Goal: Use online tool/utility: Use online tool/utility

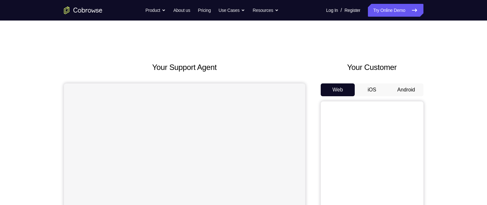
click at [407, 84] on button "Android" at bounding box center [406, 89] width 34 height 13
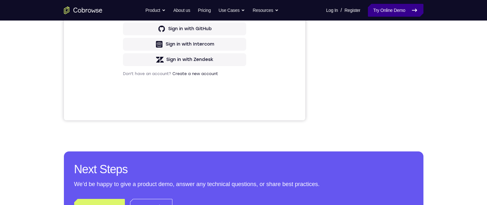
click at [396, 12] on link "Try Online Demo" at bounding box center [395, 10] width 55 height 13
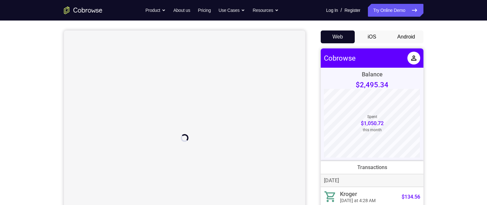
click at [407, 38] on button "Android" at bounding box center [406, 37] width 34 height 13
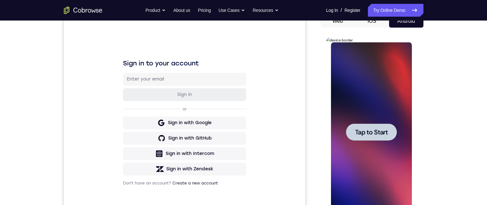
click at [359, 130] on span "Tap to Start" at bounding box center [371, 132] width 33 height 6
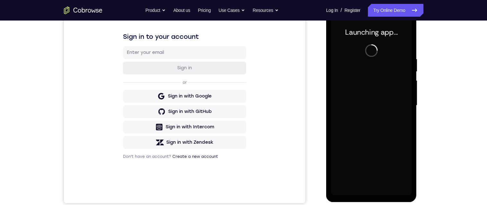
scroll to position [93, 0]
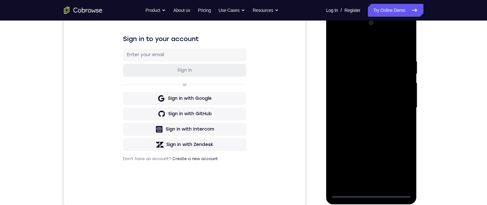
click at [375, 196] on div at bounding box center [371, 108] width 81 height 180
click at [372, 189] on div at bounding box center [371, 108] width 81 height 180
click at [374, 191] on div at bounding box center [371, 108] width 81 height 180
click at [370, 186] on div at bounding box center [371, 108] width 81 height 180
click at [402, 160] on div at bounding box center [371, 108] width 81 height 180
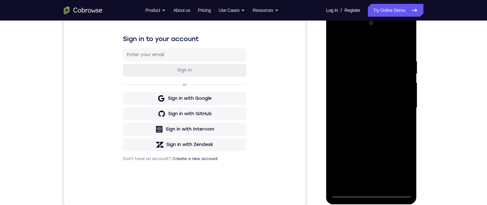
click at [408, 168] on div at bounding box center [371, 108] width 81 height 180
click at [373, 193] on div at bounding box center [371, 108] width 81 height 180
click at [398, 165] on div at bounding box center [371, 108] width 81 height 180
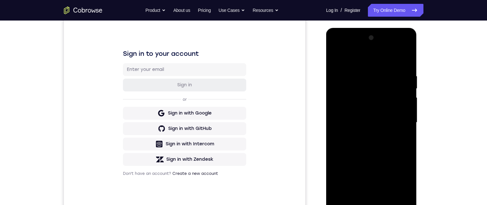
click at [375, 61] on div at bounding box center [371, 123] width 81 height 180
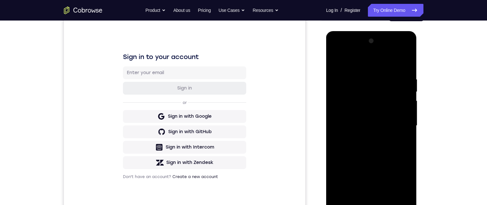
click at [363, 93] on div at bounding box center [371, 126] width 81 height 180
click at [378, 148] on div at bounding box center [371, 126] width 81 height 180
click at [360, 89] on div at bounding box center [371, 126] width 81 height 180
click at [367, 72] on div at bounding box center [371, 126] width 81 height 180
click at [347, 153] on div at bounding box center [371, 126] width 81 height 180
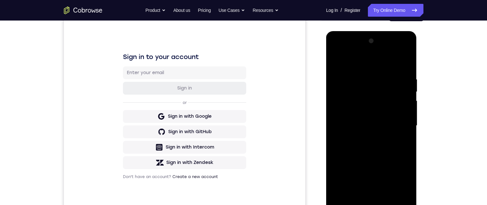
click at [388, 152] on div at bounding box center [371, 126] width 81 height 180
click at [336, 61] on div at bounding box center [371, 126] width 81 height 180
click at [336, 66] on div at bounding box center [371, 126] width 81 height 180
click at [382, 112] on div at bounding box center [371, 126] width 81 height 180
click at [378, 87] on div at bounding box center [371, 126] width 81 height 180
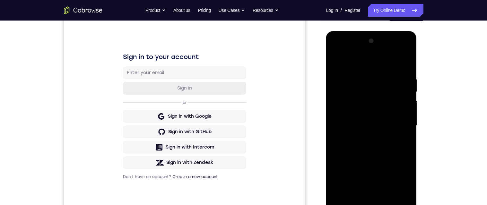
scroll to position [113, 0]
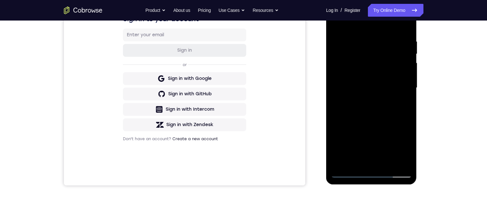
click at [356, 156] on div at bounding box center [371, 88] width 81 height 180
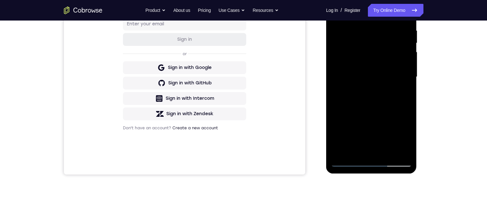
click at [377, 74] on div at bounding box center [371, 77] width 81 height 180
click at [385, 88] on div at bounding box center [371, 77] width 81 height 180
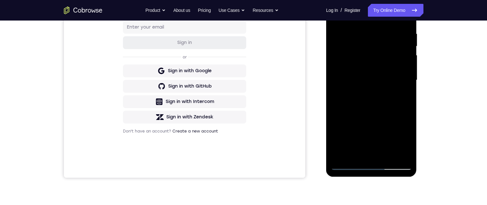
scroll to position [123, 0]
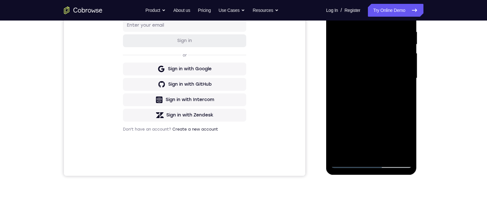
click at [359, 110] on div at bounding box center [371, 78] width 81 height 180
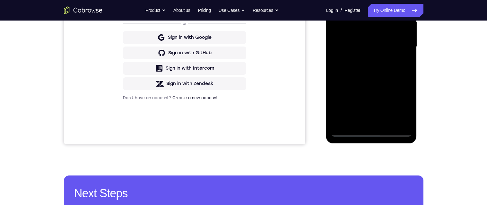
click at [376, 39] on div at bounding box center [371, 47] width 81 height 180
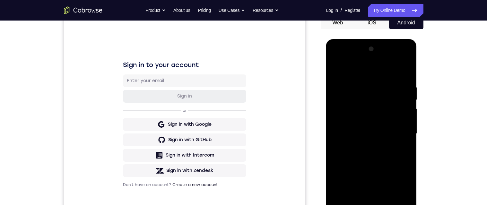
scroll to position [64, 0]
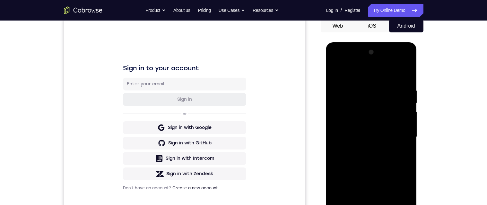
click at [402, 96] on div at bounding box center [371, 137] width 81 height 180
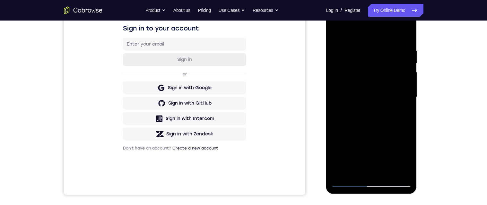
scroll to position [117, 0]
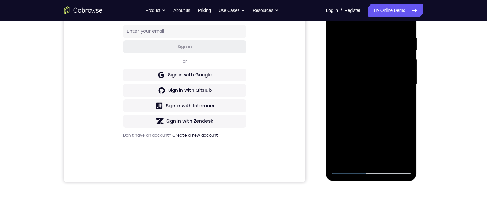
click at [400, 159] on div at bounding box center [371, 85] width 81 height 180
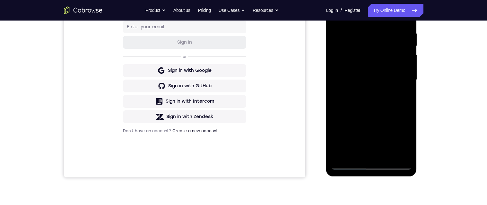
scroll to position [120, 0]
click at [345, 135] on div at bounding box center [371, 81] width 81 height 180
click at [392, 155] on div at bounding box center [371, 81] width 81 height 180
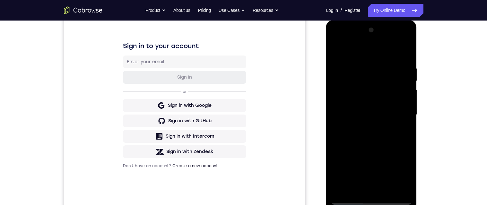
scroll to position [65, 0]
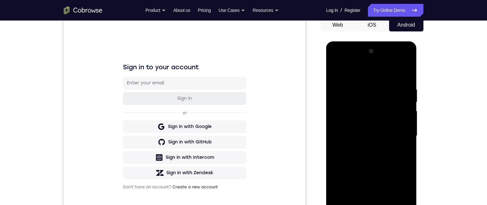
click at [372, 110] on div at bounding box center [371, 136] width 81 height 180
click at [361, 139] on div at bounding box center [371, 136] width 81 height 180
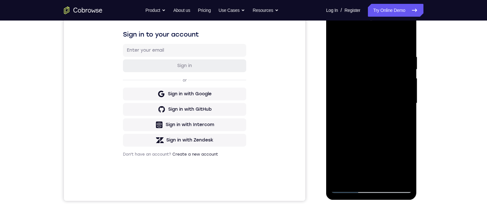
scroll to position [107, 0]
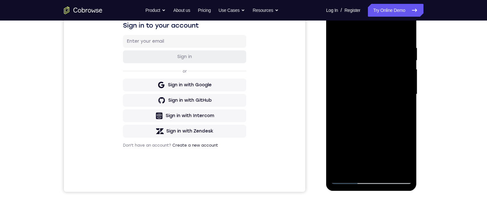
click at [394, 169] on div at bounding box center [371, 94] width 81 height 180
click at [358, 105] on div at bounding box center [371, 94] width 81 height 180
click at [388, 161] on div at bounding box center [371, 94] width 81 height 180
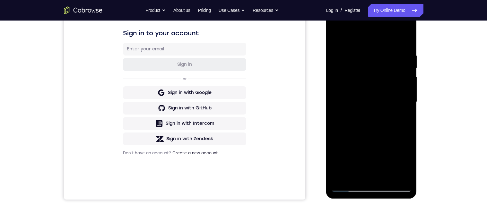
scroll to position [94, 0]
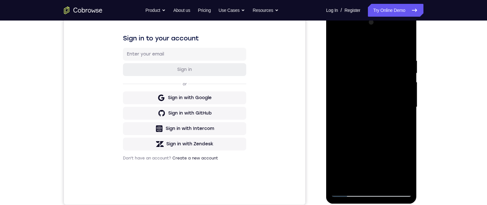
click at [405, 47] on div at bounding box center [371, 107] width 81 height 180
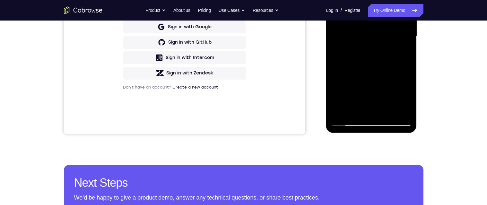
scroll to position [169, 0]
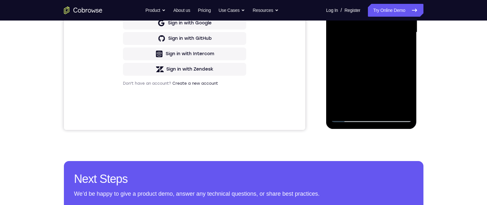
click at [395, 88] on div at bounding box center [371, 33] width 81 height 180
click at [407, 32] on div at bounding box center [371, 33] width 81 height 180
click at [396, 90] on div at bounding box center [371, 33] width 81 height 180
click at [387, 104] on div at bounding box center [371, 33] width 81 height 180
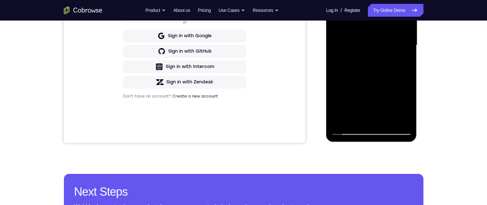
scroll to position [155, 0]
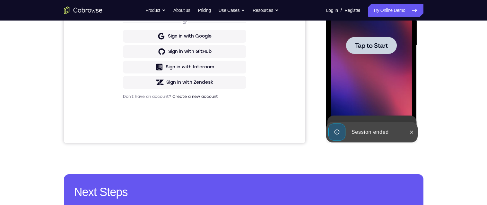
click at [385, 43] on span "Tap to Start" at bounding box center [371, 45] width 33 height 6
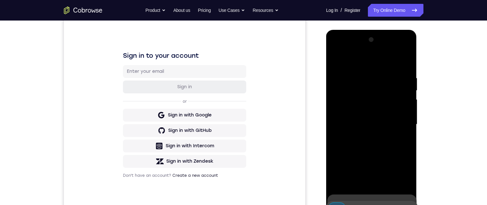
scroll to position [140, 0]
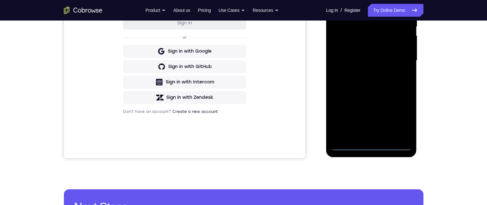
click at [372, 149] on div at bounding box center [371, 61] width 81 height 180
click at [400, 115] on div at bounding box center [371, 61] width 81 height 180
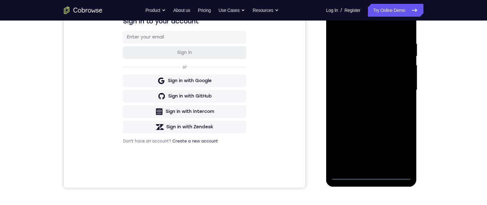
scroll to position [86, 0]
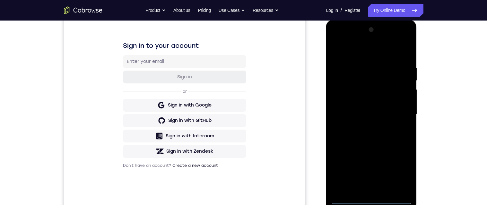
click at [381, 47] on div at bounding box center [371, 115] width 81 height 180
click at [363, 81] on div at bounding box center [371, 115] width 81 height 180
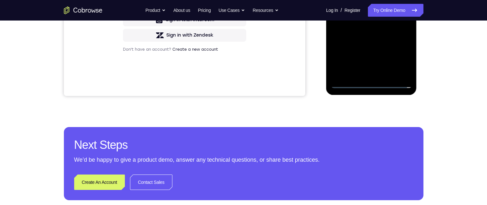
scroll to position [135, 0]
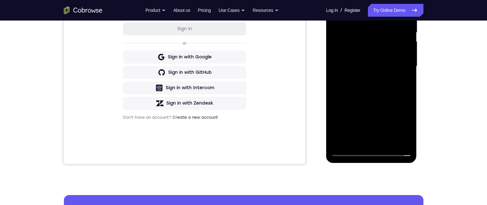
click at [348, 28] on div at bounding box center [371, 67] width 81 height 180
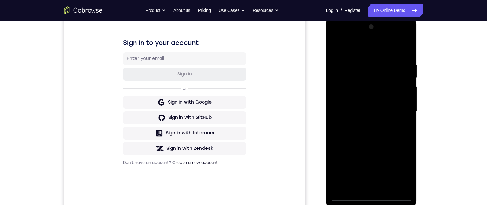
click at [386, 138] on div at bounding box center [371, 112] width 81 height 180
click at [404, 51] on div at bounding box center [371, 112] width 81 height 180
click at [369, 111] on div at bounding box center [371, 112] width 81 height 180
click at [389, 122] on div at bounding box center [371, 112] width 81 height 180
click at [409, 117] on div at bounding box center [371, 112] width 81 height 180
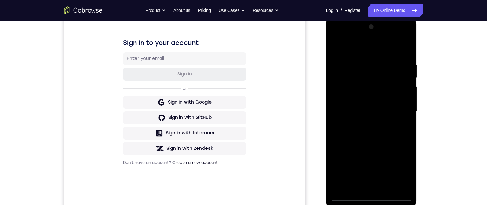
scroll to position [90, 0]
click at [344, 117] on div at bounding box center [371, 111] width 81 height 180
click at [345, 115] on div at bounding box center [371, 111] width 81 height 180
click at [344, 116] on div at bounding box center [371, 111] width 81 height 180
click at [344, 117] on div at bounding box center [371, 111] width 81 height 180
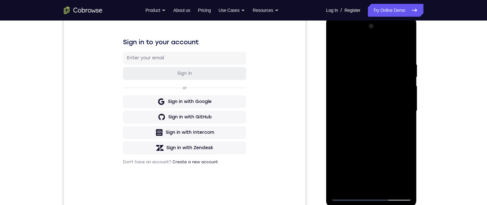
click at [388, 96] on div at bounding box center [371, 111] width 81 height 180
click at [369, 104] on div at bounding box center [371, 112] width 81 height 180
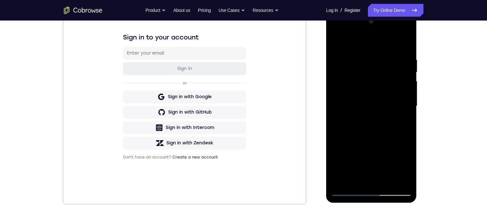
scroll to position [52, 0]
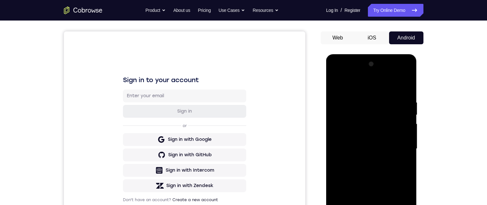
click at [339, 88] on div at bounding box center [371, 149] width 81 height 180
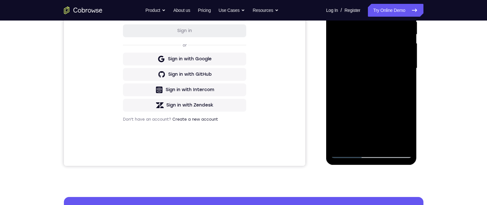
click at [354, 85] on div at bounding box center [371, 68] width 81 height 180
click at [381, 30] on div at bounding box center [371, 68] width 81 height 180
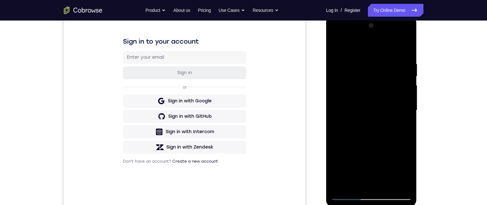
scroll to position [137, 0]
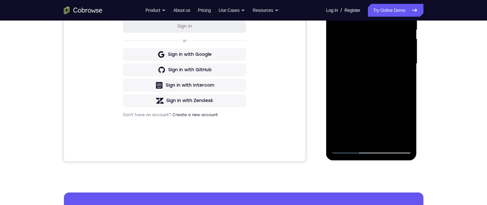
click at [356, 136] on div at bounding box center [371, 64] width 81 height 180
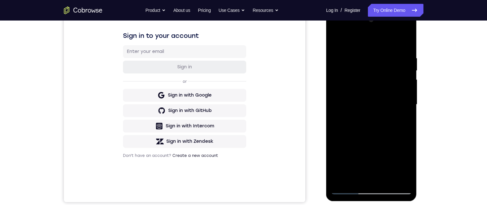
scroll to position [96, 0]
click at [395, 140] on div at bounding box center [371, 105] width 81 height 180
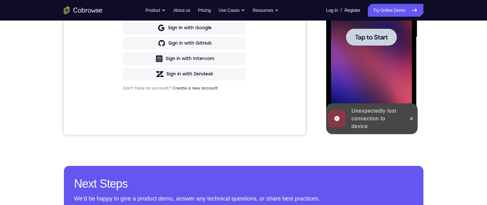
scroll to position [165, 0]
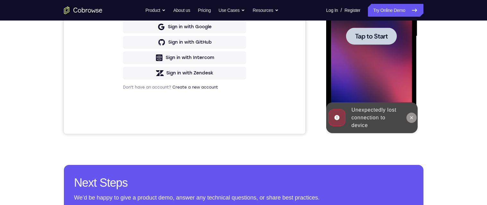
click at [411, 118] on icon at bounding box center [411, 117] width 5 height 5
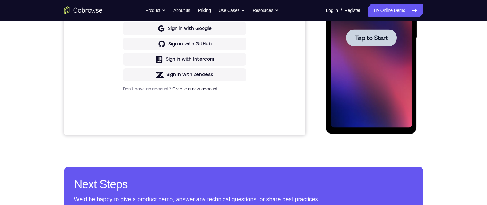
scroll to position [109, 0]
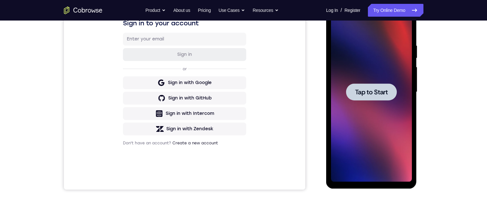
click at [374, 94] on span "Tap to Start" at bounding box center [371, 92] width 33 height 6
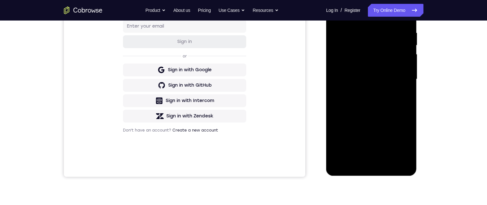
scroll to position [123, 0]
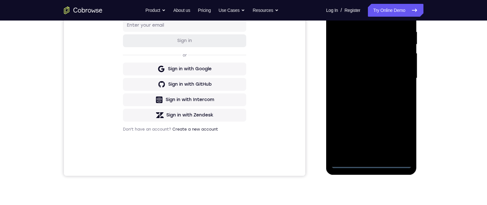
click at [368, 163] on div at bounding box center [371, 78] width 81 height 180
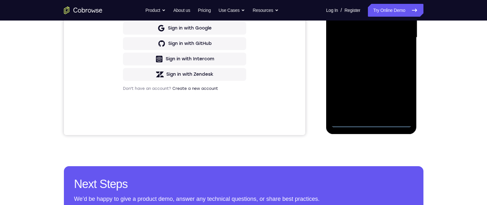
click at [400, 96] on div at bounding box center [371, 38] width 81 height 180
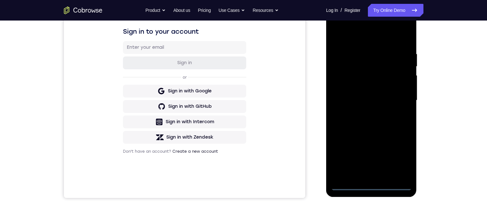
scroll to position [62, 0]
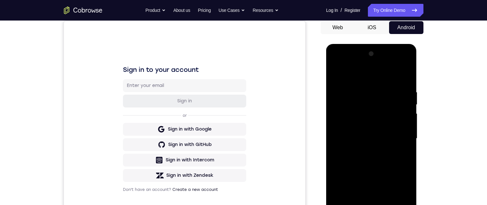
click at [376, 76] on div at bounding box center [371, 139] width 81 height 180
click at [367, 98] on div at bounding box center [371, 139] width 81 height 180
click at [367, 103] on div at bounding box center [371, 139] width 81 height 180
click at [352, 94] on div at bounding box center [371, 139] width 81 height 180
click at [410, 80] on div at bounding box center [371, 139] width 81 height 180
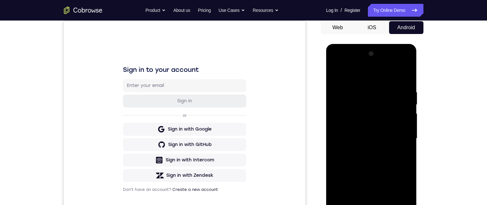
scroll to position [125, 0]
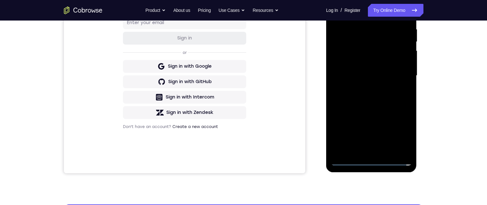
click at [390, 105] on div at bounding box center [371, 76] width 81 height 180
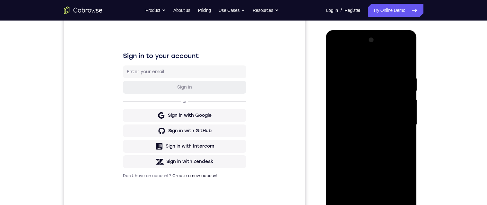
click at [407, 64] on div at bounding box center [371, 125] width 81 height 180
click at [342, 103] on div at bounding box center [371, 125] width 81 height 180
click at [364, 105] on div at bounding box center [371, 125] width 81 height 180
click at [341, 106] on div at bounding box center [371, 125] width 81 height 180
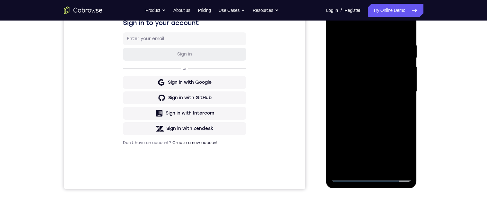
scroll to position [87, 0]
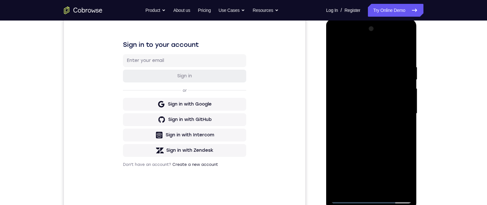
click at [373, 111] on div at bounding box center [371, 114] width 81 height 180
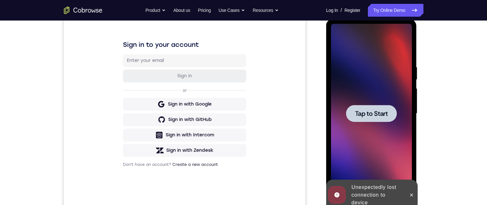
click at [372, 115] on span "Tap to Start" at bounding box center [371, 113] width 33 height 6
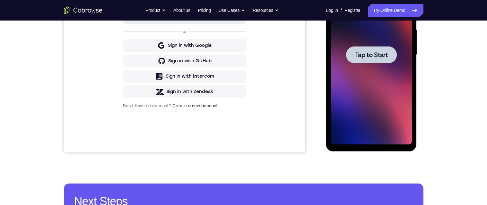
scroll to position [137, 0]
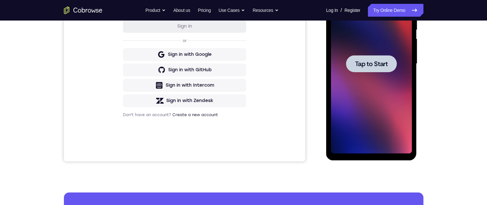
click at [383, 61] on span "Tap to Start" at bounding box center [371, 64] width 33 height 6
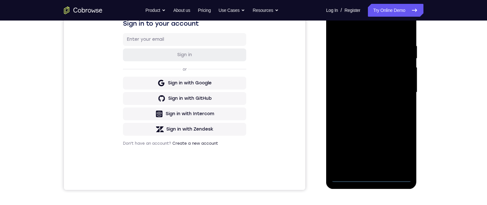
scroll to position [154, 0]
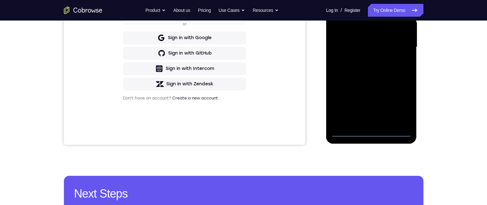
click at [373, 132] on div at bounding box center [371, 47] width 81 height 180
click at [372, 132] on div at bounding box center [371, 47] width 81 height 180
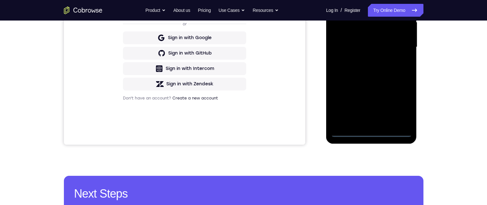
click at [404, 105] on div at bounding box center [371, 47] width 81 height 180
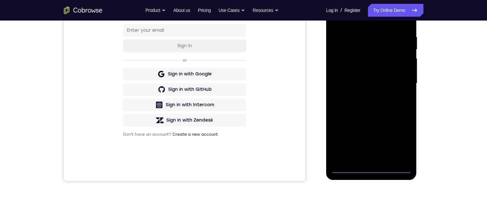
scroll to position [80, 0]
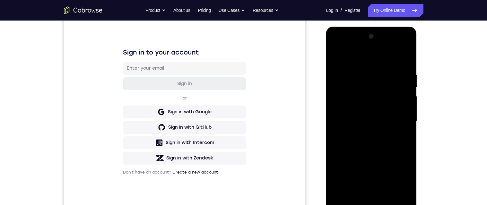
click at [372, 59] on div at bounding box center [371, 121] width 81 height 180
click at [363, 83] on div at bounding box center [371, 121] width 81 height 180
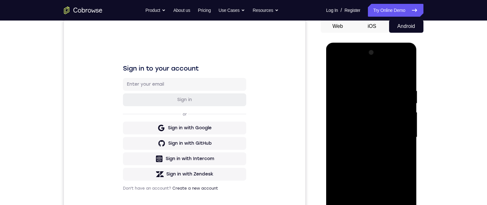
click at [362, 127] on div at bounding box center [371, 138] width 81 height 180
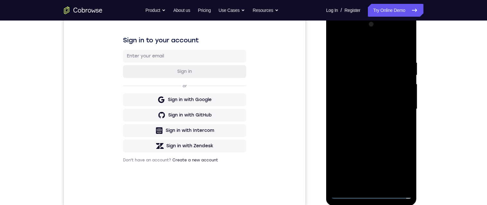
scroll to position [92, 0]
click at [383, 135] on div at bounding box center [371, 109] width 81 height 180
click at [405, 44] on div at bounding box center [371, 109] width 81 height 180
click at [384, 93] on div at bounding box center [371, 109] width 81 height 180
click at [356, 106] on div at bounding box center [371, 109] width 81 height 180
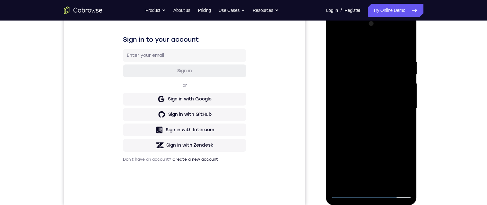
click at [388, 118] on div at bounding box center [371, 109] width 81 height 180
click at [335, 51] on div at bounding box center [371, 109] width 81 height 180
click at [353, 123] on div at bounding box center [371, 109] width 81 height 180
click at [366, 68] on div at bounding box center [371, 109] width 81 height 180
click at [357, 132] on div at bounding box center [371, 109] width 81 height 180
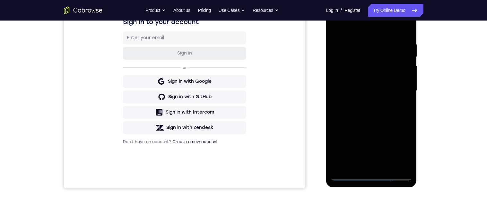
scroll to position [130, 0]
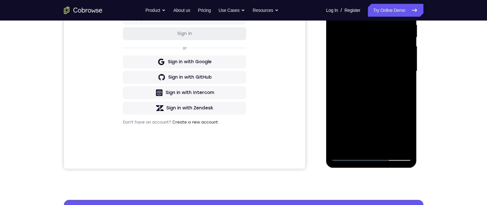
click at [391, 104] on div at bounding box center [371, 71] width 81 height 180
click at [341, 84] on div at bounding box center [371, 71] width 81 height 180
click at [392, 144] on div at bounding box center [371, 71] width 81 height 180
click at [337, 95] on div at bounding box center [371, 71] width 81 height 180
click at [386, 138] on div at bounding box center [371, 71] width 81 height 180
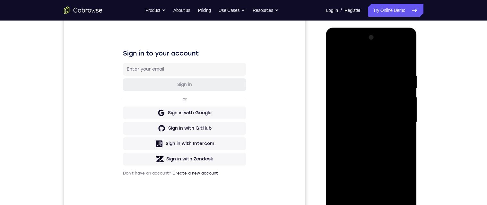
scroll to position [79, 0]
click at [407, 65] on div at bounding box center [371, 122] width 81 height 180
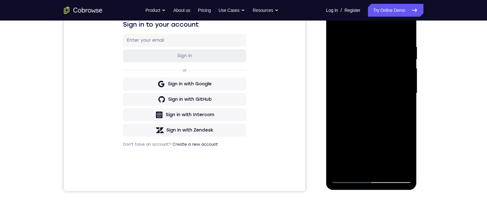
scroll to position [85, 0]
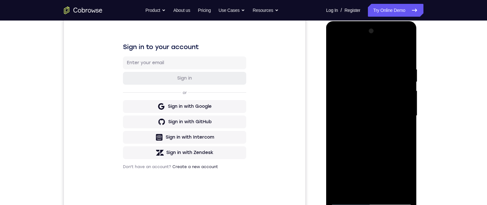
click at [399, 138] on div at bounding box center [371, 116] width 81 height 180
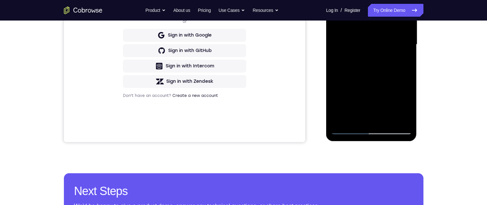
click at [395, 119] on div at bounding box center [371, 45] width 81 height 180
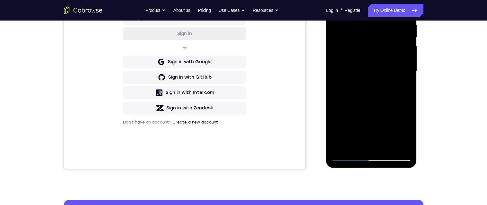
scroll to position [97, 0]
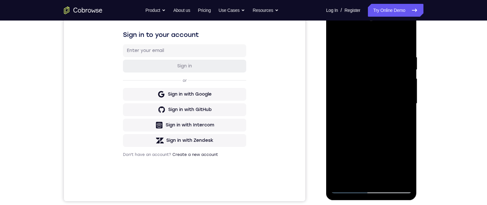
click at [342, 48] on div at bounding box center [371, 104] width 81 height 180
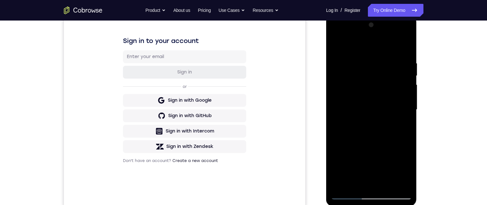
scroll to position [105, 0]
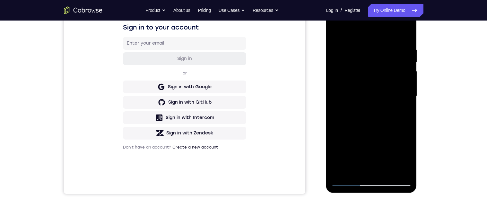
click at [337, 31] on div at bounding box center [371, 96] width 81 height 180
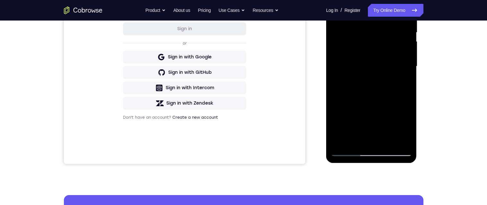
scroll to position [154, 0]
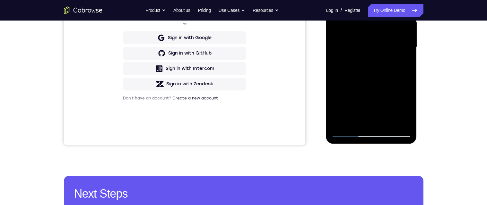
click at [351, 118] on div at bounding box center [371, 47] width 81 height 180
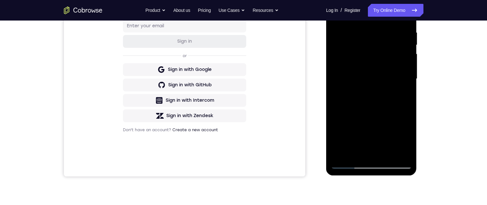
scroll to position [29, 0]
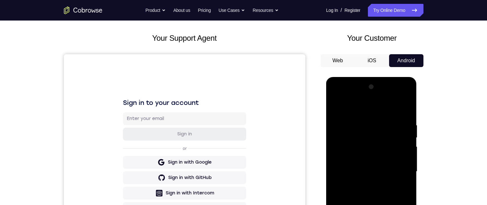
click at [407, 66] on button "Android" at bounding box center [406, 60] width 34 height 13
click at [415, 60] on button "Android" at bounding box center [406, 60] width 34 height 13
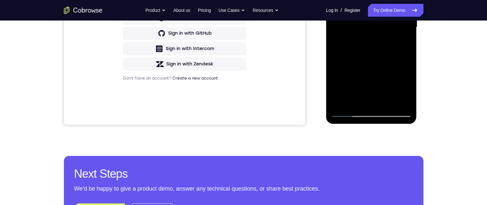
scroll to position [77, 0]
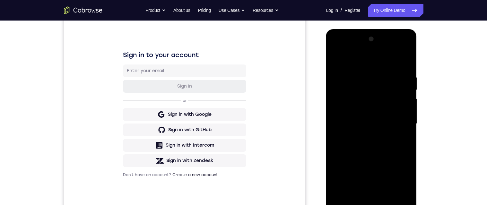
click at [347, 60] on div at bounding box center [371, 124] width 81 height 180
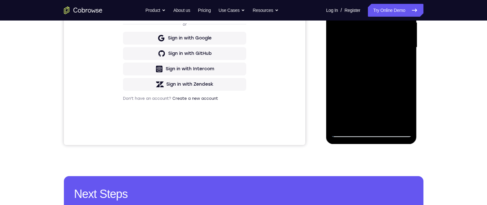
scroll to position [153, 0]
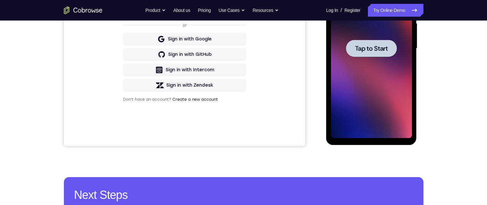
click at [462, 140] on div "Your Support Agent Your Customer Web iOS Android Next Steps We’d be happy to gi…" at bounding box center [243, 80] width 487 height 424
click at [384, 40] on div at bounding box center [371, 48] width 51 height 17
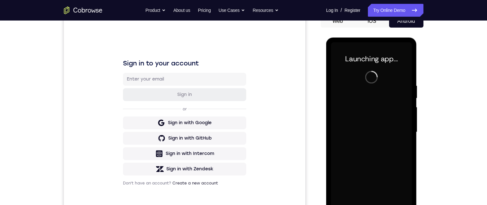
scroll to position [140, 0]
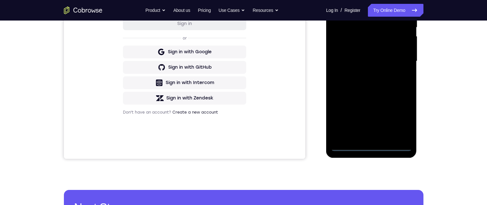
click at [373, 150] on div at bounding box center [371, 61] width 81 height 180
click at [374, 147] on div at bounding box center [371, 61] width 81 height 180
click at [374, 144] on div at bounding box center [371, 61] width 81 height 180
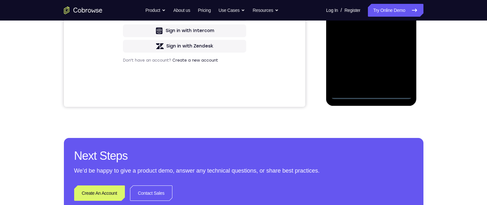
click at [372, 94] on div at bounding box center [371, 9] width 81 height 180
click at [373, 94] on div at bounding box center [371, 9] width 81 height 180
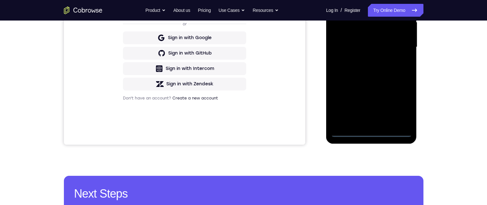
scroll to position [86, 0]
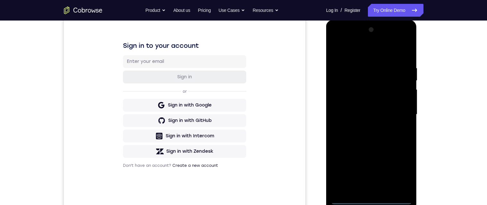
click at [362, 53] on div at bounding box center [371, 115] width 81 height 180
click at [375, 82] on div at bounding box center [371, 115] width 81 height 180
click at [363, 38] on div at bounding box center [371, 115] width 81 height 180
click at [373, 116] on div at bounding box center [371, 115] width 81 height 180
click at [370, 72] on div at bounding box center [371, 115] width 81 height 180
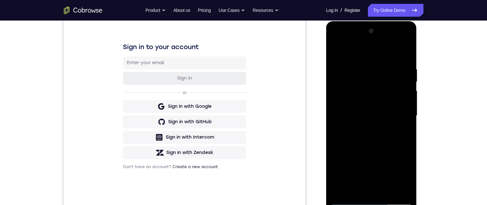
scroll to position [87, 0]
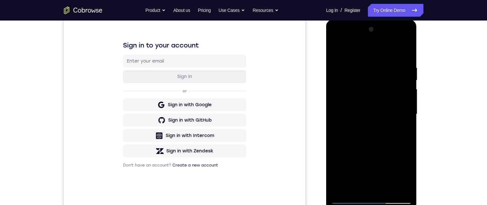
click at [436, 77] on div "Your Support Agent Your Customer Web iOS Android Next Steps We’d be happy to gi…" at bounding box center [243, 146] width 411 height 424
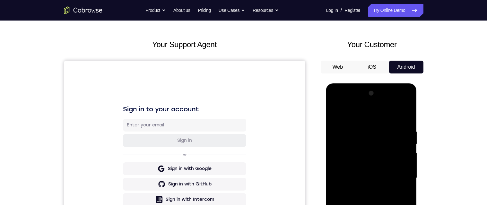
scroll to position [0, 0]
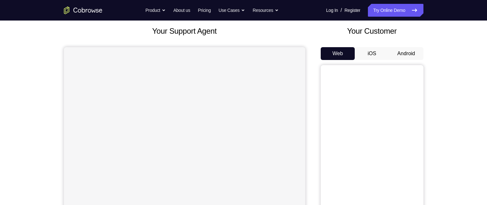
scroll to position [44, 0]
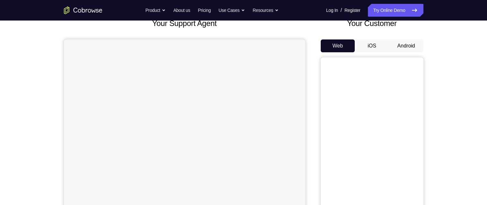
click at [405, 43] on button "Android" at bounding box center [406, 45] width 34 height 13
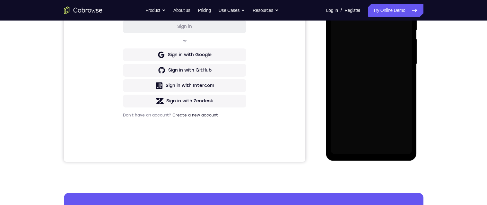
scroll to position [143, 0]
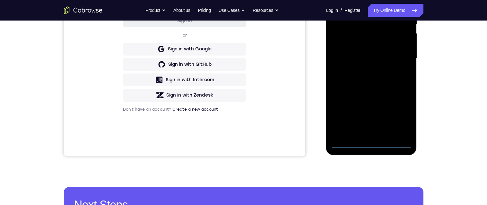
click at [371, 144] on div at bounding box center [371, 59] width 81 height 180
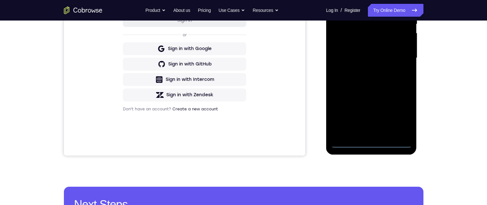
click at [371, 145] on div at bounding box center [371, 58] width 81 height 180
click at [404, 116] on div at bounding box center [371, 58] width 81 height 180
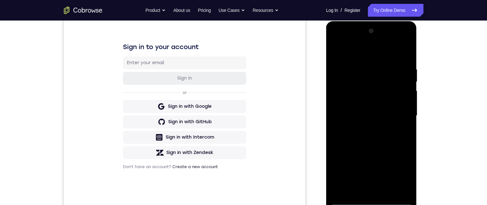
scroll to position [95, 0]
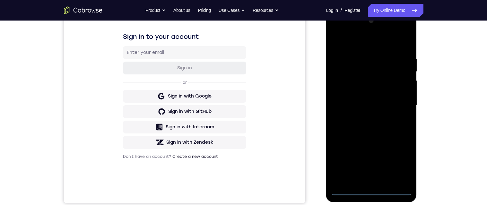
click at [375, 44] on div at bounding box center [371, 106] width 81 height 180
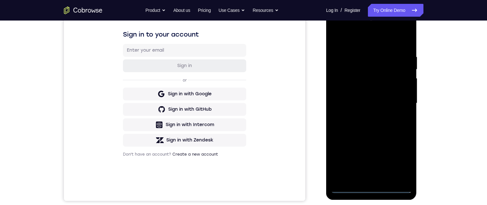
click at [369, 67] on div at bounding box center [371, 103] width 81 height 180
click at [371, 62] on div at bounding box center [371, 103] width 81 height 180
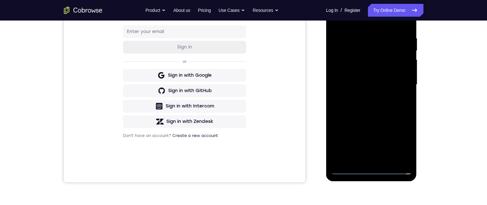
click at [374, 88] on div at bounding box center [371, 85] width 81 height 180
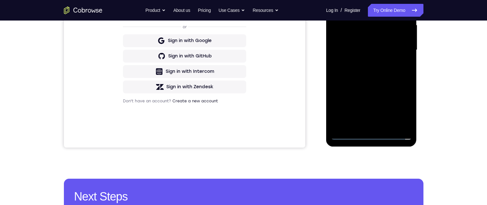
click at [374, 124] on div at bounding box center [371, 50] width 81 height 180
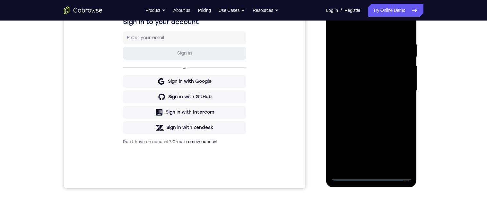
scroll to position [109, 0]
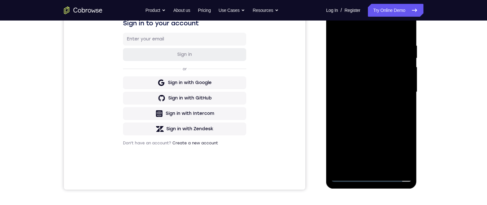
click at [398, 34] on div at bounding box center [371, 92] width 81 height 180
click at [399, 35] on div at bounding box center [371, 92] width 81 height 180
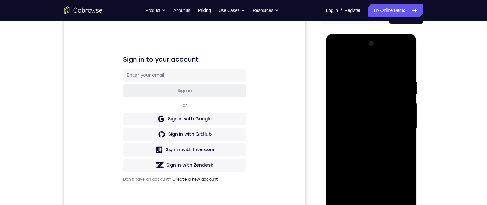
scroll to position [67, 0]
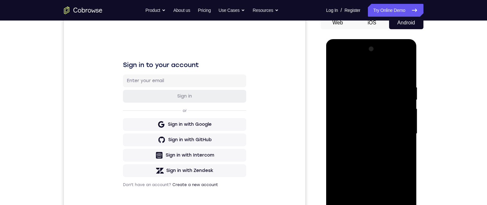
click at [388, 72] on div at bounding box center [371, 134] width 81 height 180
click at [376, 59] on div at bounding box center [371, 134] width 81 height 180
click at [364, 70] on div at bounding box center [371, 134] width 81 height 180
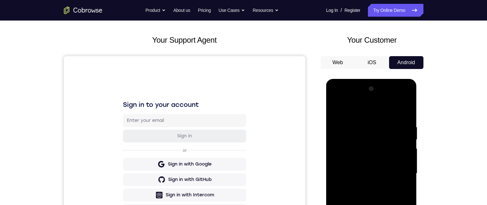
scroll to position [32, 0]
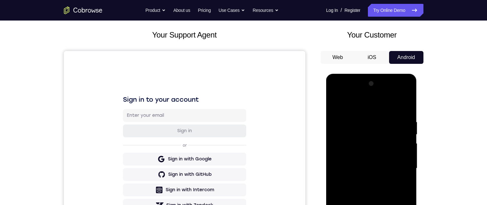
click at [339, 117] on div at bounding box center [371, 169] width 81 height 180
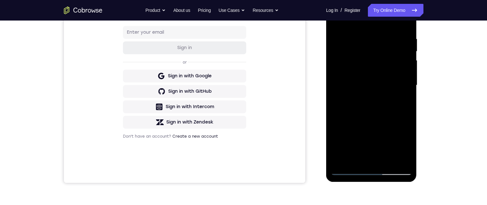
scroll to position [115, 0]
click at [387, 149] on div at bounding box center [371, 86] width 81 height 180
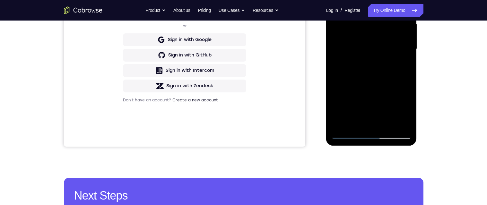
scroll to position [131, 0]
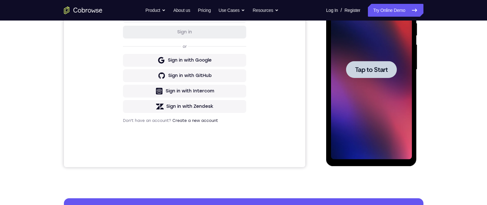
click at [378, 71] on span "Tap to Start" at bounding box center [371, 69] width 33 height 6
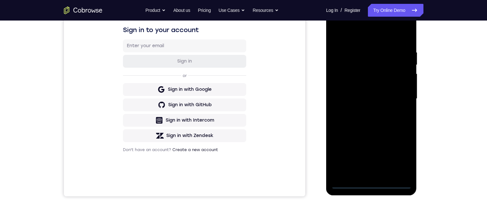
scroll to position [151, 0]
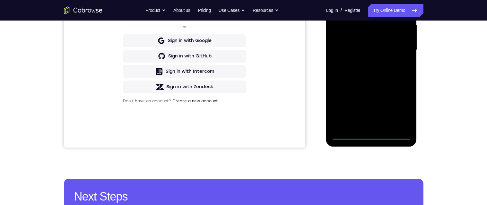
click at [370, 137] on div at bounding box center [371, 50] width 81 height 180
click at [371, 137] on div at bounding box center [371, 50] width 81 height 180
click at [372, 137] on div at bounding box center [371, 50] width 81 height 180
click at [372, 135] on div at bounding box center [371, 50] width 81 height 180
click at [372, 137] on div at bounding box center [371, 50] width 81 height 180
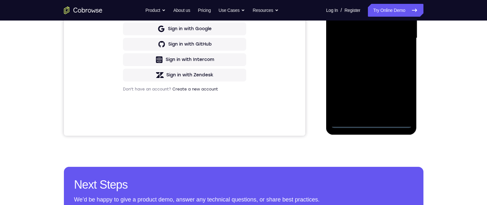
click at [403, 99] on div at bounding box center [371, 38] width 81 height 180
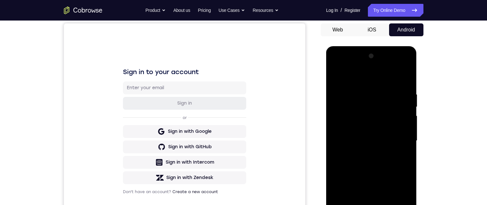
scroll to position [59, 0]
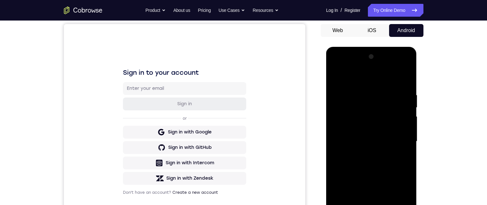
click at [394, 81] on div at bounding box center [371, 142] width 81 height 180
click at [375, 109] on div at bounding box center [371, 142] width 81 height 180
click at [369, 99] on div at bounding box center [371, 142] width 81 height 180
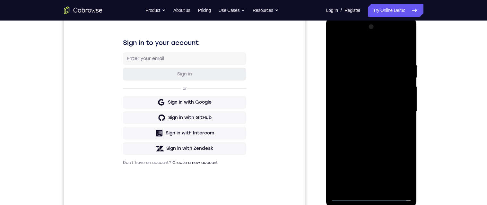
click at [389, 130] on div at bounding box center [371, 112] width 81 height 180
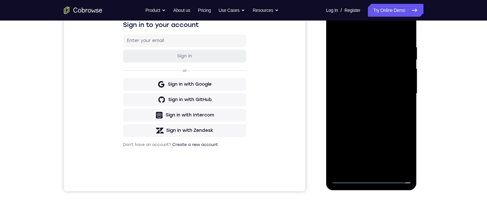
scroll to position [143, 0]
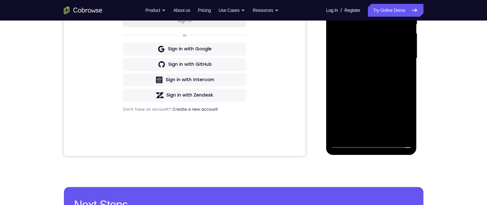
click at [378, 129] on div at bounding box center [371, 59] width 81 height 180
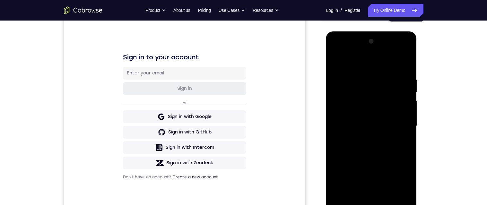
scroll to position [37, 0]
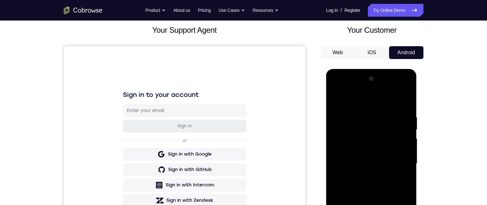
click at [376, 92] on div at bounding box center [371, 164] width 81 height 180
click at [380, 90] on div at bounding box center [371, 164] width 81 height 180
click at [375, 99] on div at bounding box center [371, 164] width 81 height 180
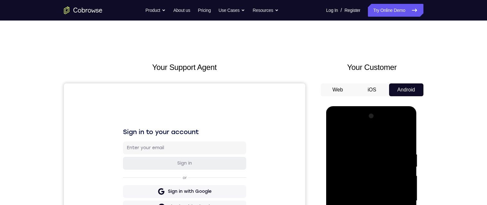
scroll to position [21, 0]
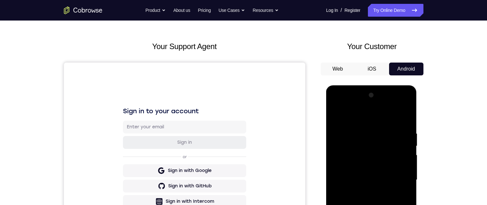
click at [337, 117] on div at bounding box center [371, 180] width 81 height 180
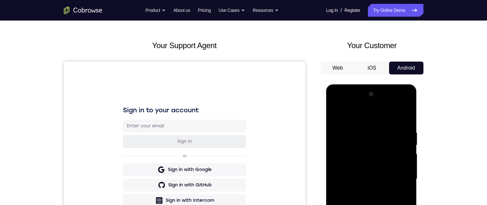
scroll to position [68, 0]
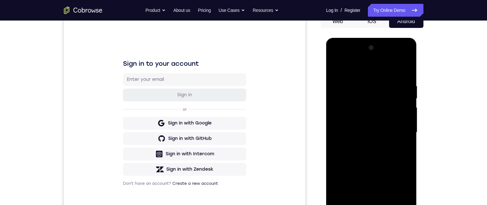
click at [373, 116] on div at bounding box center [371, 133] width 81 height 180
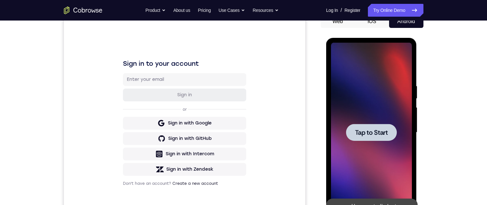
scroll to position [76, 0]
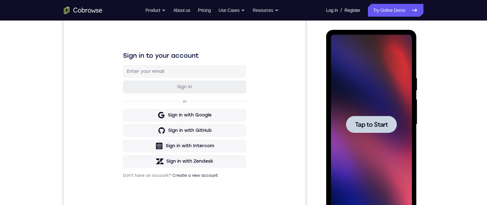
click at [379, 127] on span "Tap to Start" at bounding box center [371, 124] width 33 height 6
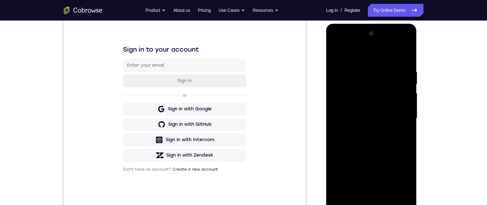
scroll to position [133, 0]
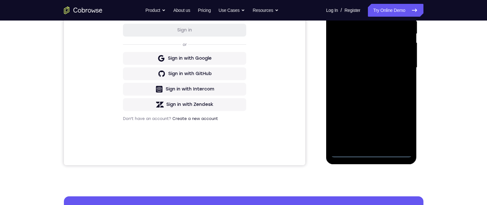
click at [372, 156] on div at bounding box center [371, 68] width 81 height 180
click at [396, 122] on div at bounding box center [371, 68] width 81 height 180
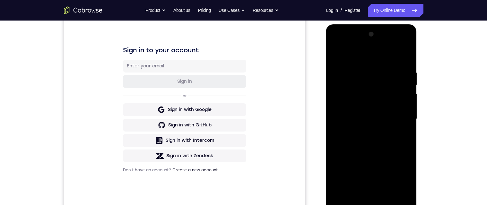
click at [369, 56] on div at bounding box center [371, 119] width 81 height 180
click at [359, 84] on div at bounding box center [371, 119] width 81 height 180
click at [367, 79] on div at bounding box center [371, 119] width 81 height 180
click at [369, 89] on div at bounding box center [371, 119] width 81 height 180
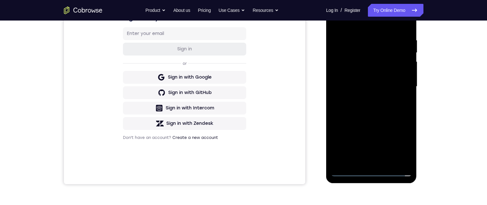
click at [375, 160] on div at bounding box center [371, 87] width 81 height 180
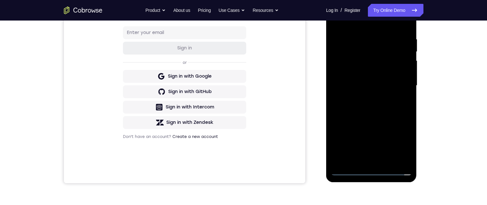
click at [381, 162] on div at bounding box center [371, 86] width 81 height 180
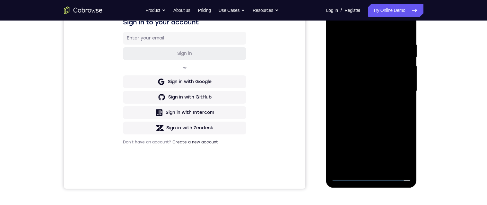
scroll to position [111, 0]
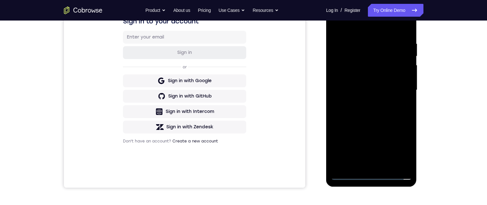
click at [378, 166] on div at bounding box center [371, 90] width 81 height 180
click at [381, 165] on div at bounding box center [371, 90] width 81 height 180
click at [380, 165] on div at bounding box center [371, 90] width 81 height 180
click at [382, 168] on div at bounding box center [371, 90] width 81 height 180
click at [382, 166] on div at bounding box center [371, 90] width 81 height 180
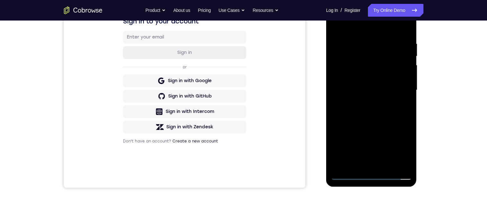
click at [382, 166] on div at bounding box center [371, 90] width 81 height 180
click at [382, 168] on div at bounding box center [371, 90] width 81 height 180
click at [381, 165] on div at bounding box center [371, 90] width 81 height 180
click at [380, 167] on div at bounding box center [371, 90] width 81 height 180
click at [377, 168] on div at bounding box center [371, 90] width 81 height 180
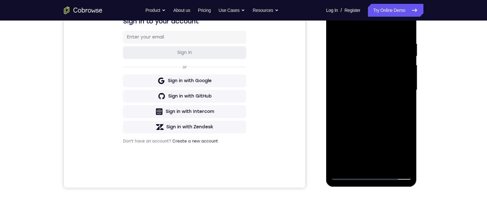
click at [381, 164] on div at bounding box center [371, 90] width 81 height 180
click at [382, 165] on div at bounding box center [371, 90] width 81 height 180
click at [380, 166] on div at bounding box center [371, 90] width 81 height 180
click at [380, 164] on div at bounding box center [371, 90] width 81 height 180
click at [381, 165] on div at bounding box center [371, 90] width 81 height 180
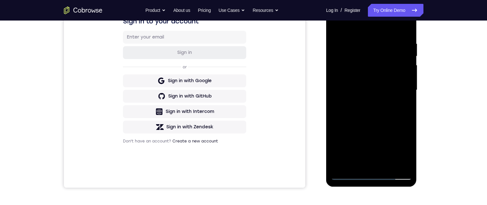
click at [363, 165] on div at bounding box center [371, 90] width 81 height 180
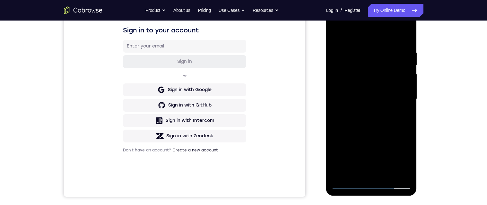
scroll to position [129, 0]
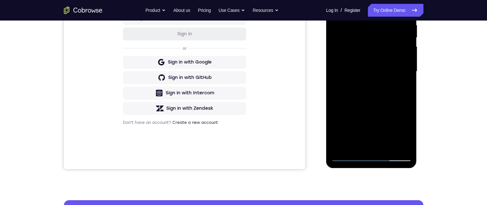
click at [364, 148] on div at bounding box center [371, 72] width 81 height 180
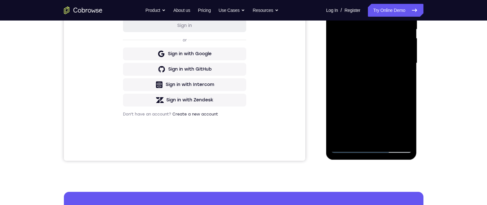
scroll to position [150, 0]
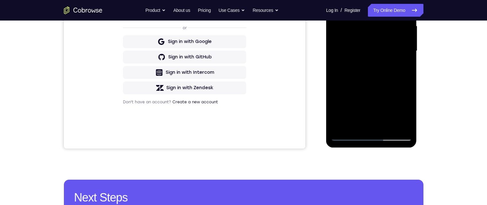
click at [364, 126] on div at bounding box center [371, 51] width 81 height 180
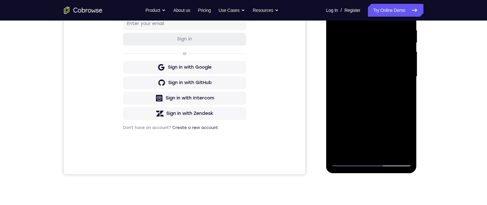
scroll to position [144, 0]
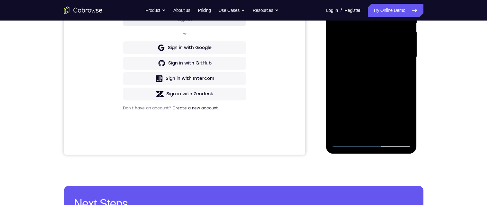
click at [361, 133] on div at bounding box center [371, 57] width 81 height 180
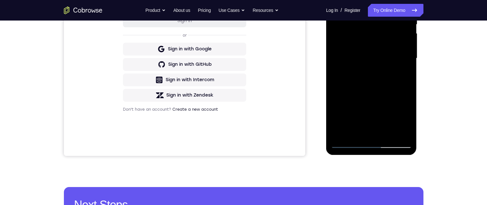
scroll to position [137, 0]
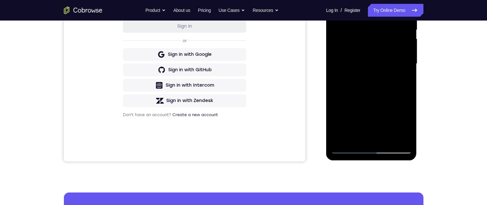
click at [381, 141] on div at bounding box center [371, 64] width 81 height 180
click at [381, 138] on div at bounding box center [371, 64] width 81 height 180
click at [380, 139] on div at bounding box center [371, 64] width 81 height 180
click at [381, 138] on div at bounding box center [371, 64] width 81 height 180
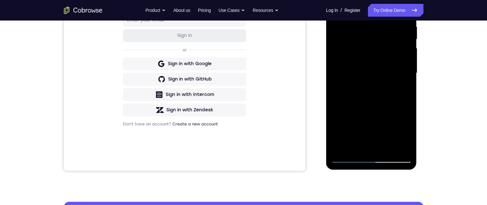
click at [379, 149] on div at bounding box center [371, 73] width 81 height 180
click at [382, 148] on div at bounding box center [371, 73] width 81 height 180
click at [381, 148] on div at bounding box center [371, 73] width 81 height 180
click at [380, 148] on div at bounding box center [371, 73] width 81 height 180
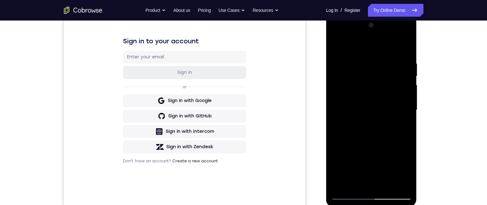
scroll to position [148, 0]
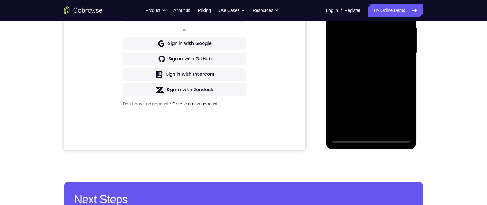
click at [380, 129] on div at bounding box center [371, 53] width 81 height 180
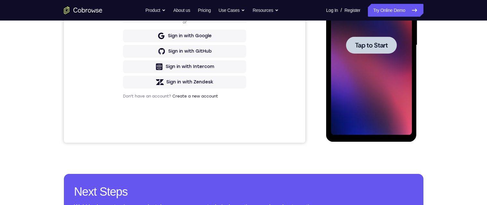
click at [378, 51] on div at bounding box center [371, 45] width 51 height 17
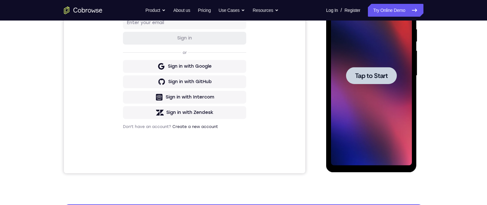
scroll to position [142, 0]
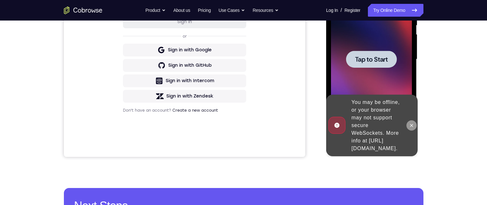
click at [408, 123] on button at bounding box center [412, 125] width 10 height 10
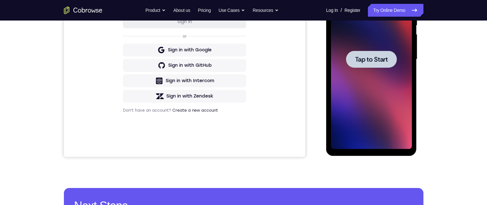
click at [375, 57] on span "Tap to Start" at bounding box center [371, 59] width 33 height 6
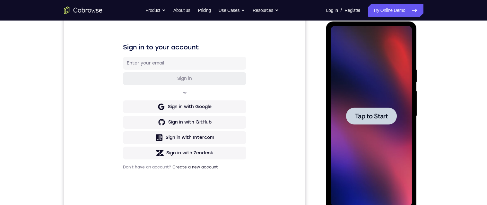
scroll to position [44, 0]
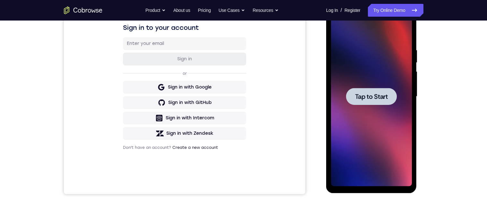
click at [381, 99] on span "Tap to Start" at bounding box center [371, 96] width 33 height 6
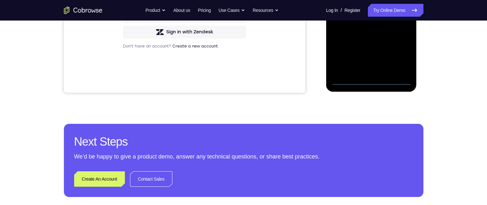
scroll to position [193, 0]
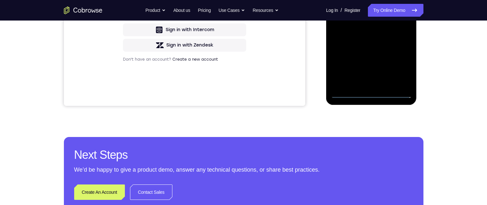
click at [372, 95] on div at bounding box center [371, 8] width 81 height 180
click at [400, 67] on div at bounding box center [371, 8] width 81 height 180
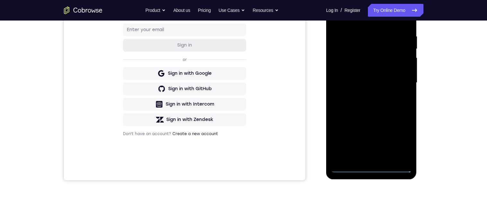
scroll to position [83, 0]
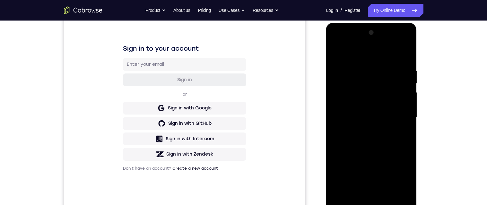
click at [370, 54] on div at bounding box center [371, 118] width 81 height 180
click at [380, 83] on div at bounding box center [371, 118] width 81 height 180
click at [368, 129] on div at bounding box center [371, 118] width 81 height 180
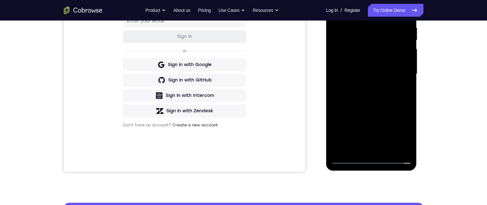
click at [374, 151] on div at bounding box center [371, 74] width 81 height 180
click at [383, 150] on div at bounding box center [371, 74] width 81 height 180
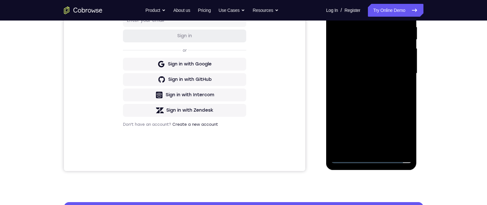
click at [382, 148] on div at bounding box center [371, 74] width 81 height 180
click at [382, 149] on div at bounding box center [371, 74] width 81 height 180
click at [381, 150] on div at bounding box center [371, 74] width 81 height 180
click at [382, 151] on div at bounding box center [371, 74] width 81 height 180
click at [383, 148] on div at bounding box center [371, 74] width 81 height 180
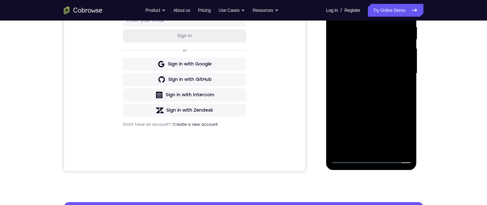
click at [383, 150] on div at bounding box center [371, 74] width 81 height 180
click at [383, 149] on div at bounding box center [371, 74] width 81 height 180
click at [383, 150] on div at bounding box center [371, 74] width 81 height 180
click at [383, 148] on div at bounding box center [371, 74] width 81 height 180
click at [381, 150] on div at bounding box center [371, 74] width 81 height 180
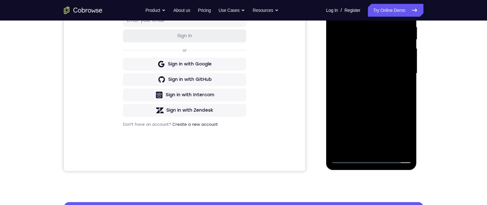
click at [381, 149] on div at bounding box center [371, 74] width 81 height 180
click at [382, 149] on div at bounding box center [371, 74] width 81 height 180
click at [382, 150] on div at bounding box center [371, 74] width 81 height 180
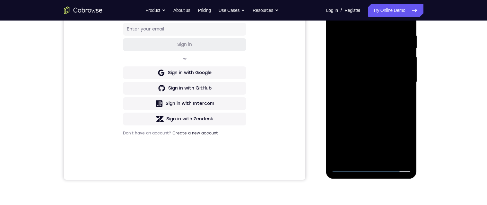
scroll to position [134, 0]
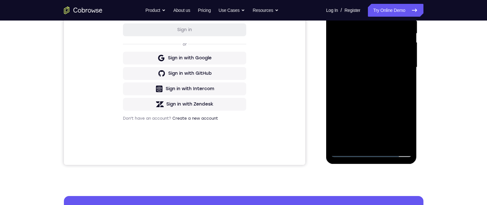
click at [379, 144] on div at bounding box center [371, 68] width 81 height 180
click at [381, 144] on div at bounding box center [371, 68] width 81 height 180
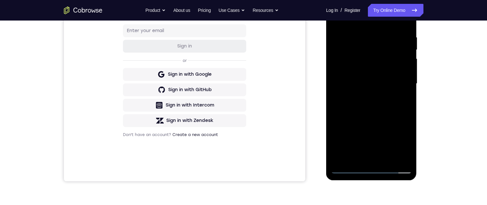
scroll to position [146, 0]
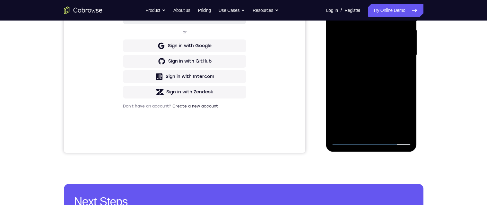
click at [381, 132] on div at bounding box center [371, 55] width 81 height 180
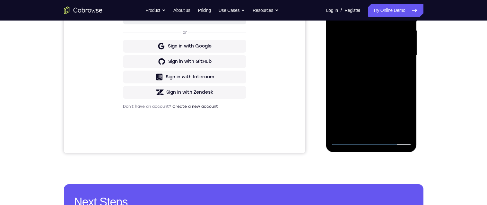
scroll to position [136, 0]
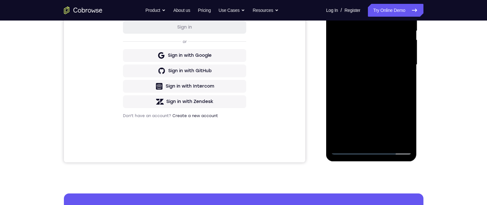
click at [408, 0] on div at bounding box center [371, 65] width 81 height 180
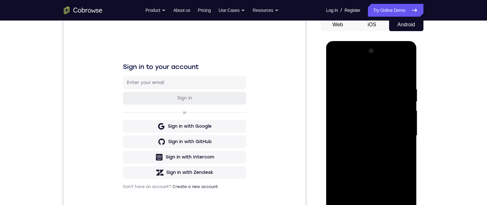
click at [370, 93] on div at bounding box center [371, 136] width 81 height 180
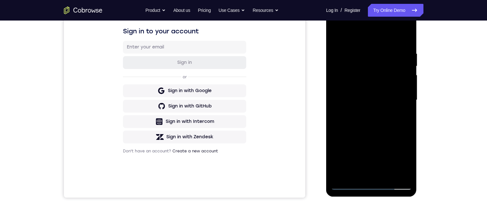
scroll to position [112, 0]
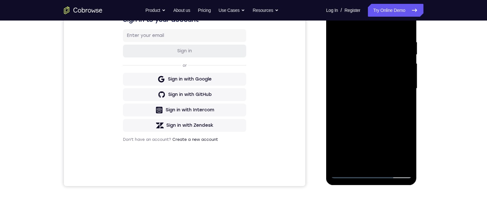
click at [374, 153] on div at bounding box center [371, 89] width 81 height 180
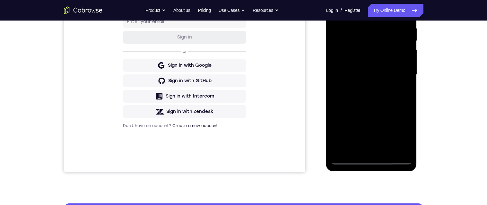
click at [381, 149] on div at bounding box center [371, 75] width 81 height 180
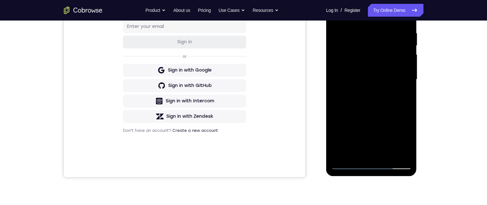
scroll to position [125, 0]
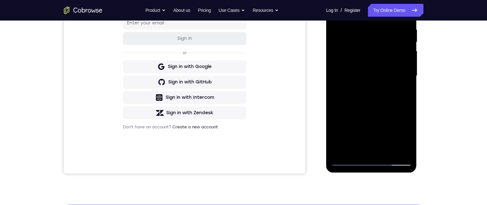
click at [381, 153] on div at bounding box center [371, 76] width 81 height 180
click at [381, 152] on div at bounding box center [371, 76] width 81 height 180
click at [381, 154] on div at bounding box center [371, 76] width 81 height 180
click at [381, 152] on div at bounding box center [371, 76] width 81 height 180
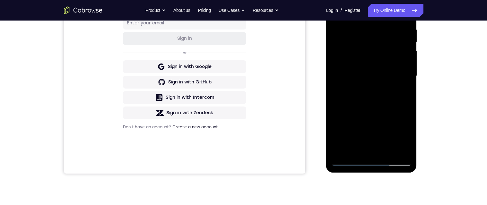
click at [380, 153] on div at bounding box center [371, 76] width 81 height 180
click at [363, 152] on div at bounding box center [371, 76] width 81 height 180
click at [364, 152] on div at bounding box center [371, 76] width 81 height 180
click at [363, 151] on div at bounding box center [371, 76] width 81 height 180
click at [380, 152] on div at bounding box center [371, 76] width 81 height 180
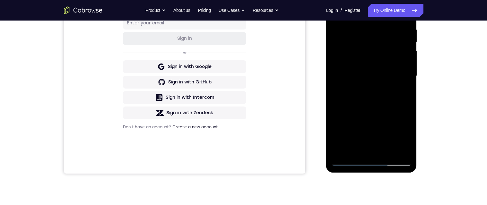
click at [382, 150] on div at bounding box center [371, 76] width 81 height 180
click at [383, 149] on div at bounding box center [371, 76] width 81 height 180
click at [380, 152] on div at bounding box center [371, 76] width 81 height 180
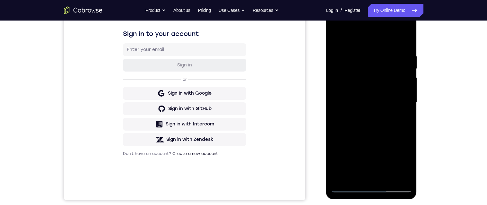
scroll to position [147, 0]
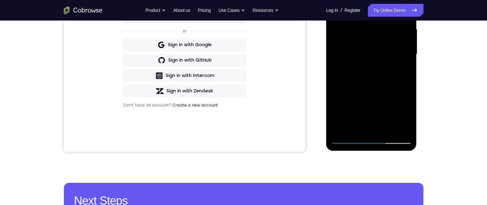
click at [380, 130] on div at bounding box center [371, 54] width 81 height 180
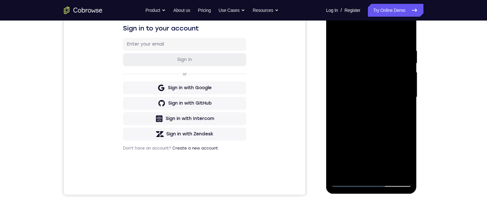
scroll to position [104, 0]
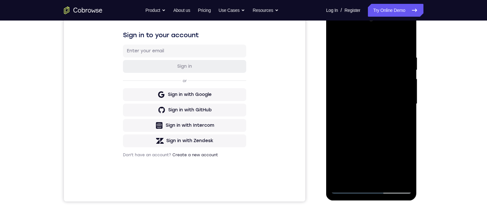
click at [409, 39] on div at bounding box center [371, 104] width 81 height 180
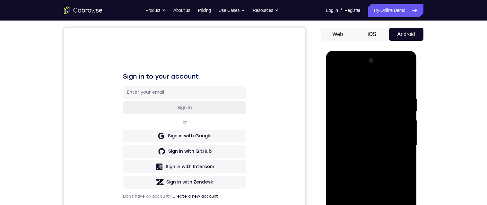
click at [343, 132] on div at bounding box center [371, 146] width 81 height 180
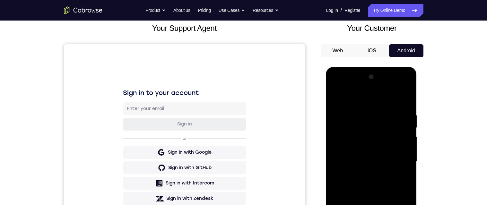
scroll to position [40, 0]
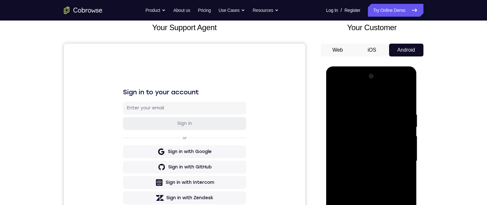
click at [362, 109] on div at bounding box center [371, 161] width 81 height 180
click at [335, 134] on div at bounding box center [371, 161] width 81 height 180
click at [334, 135] on div at bounding box center [371, 161] width 81 height 180
click at [337, 135] on div at bounding box center [371, 161] width 81 height 180
click at [336, 136] on div at bounding box center [371, 161] width 81 height 180
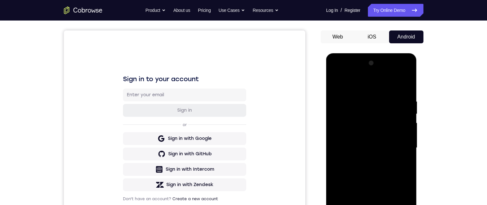
scroll to position [50, 0]
